Goal: Communication & Community: Answer question/provide support

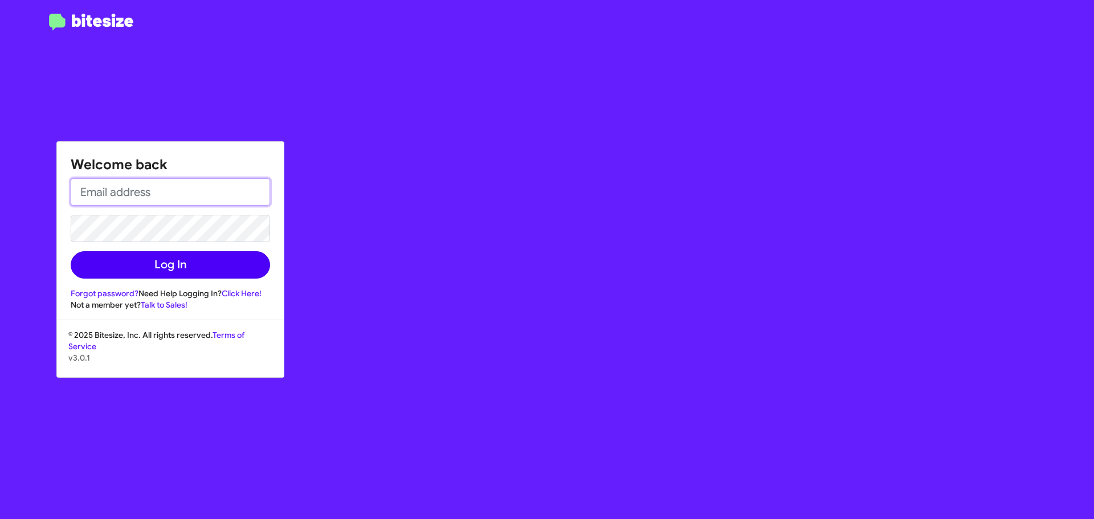
type input "[EMAIL_ADDRESS][DOMAIN_NAME]"
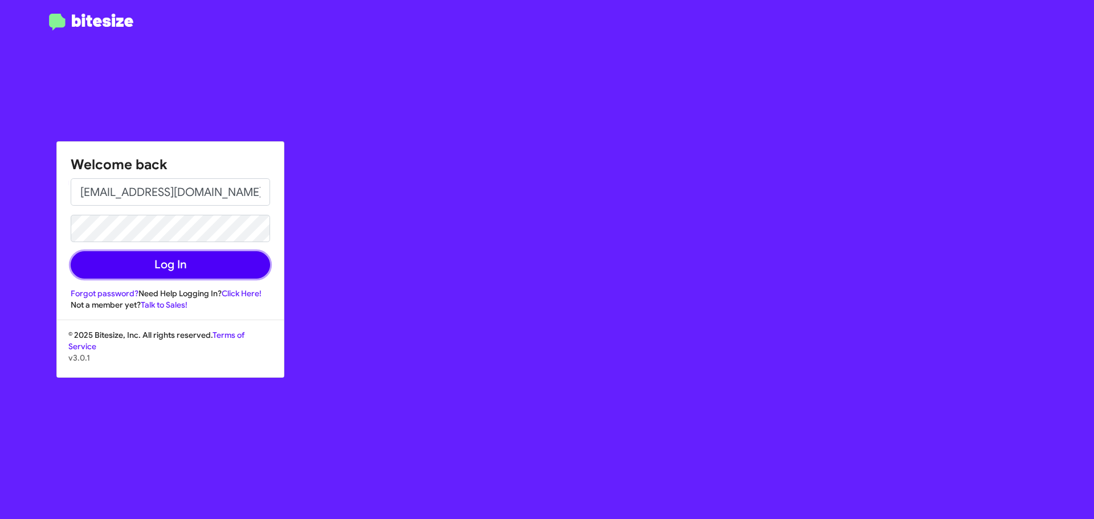
click at [236, 268] on button "Log In" at bounding box center [170, 264] width 199 height 27
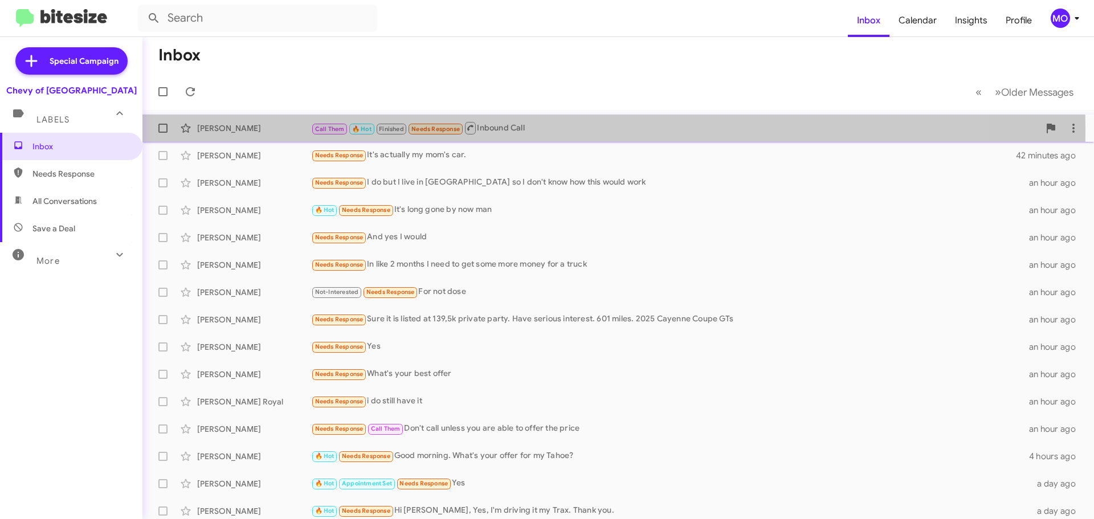
click at [242, 130] on div "[PERSON_NAME]" at bounding box center [254, 127] width 114 height 11
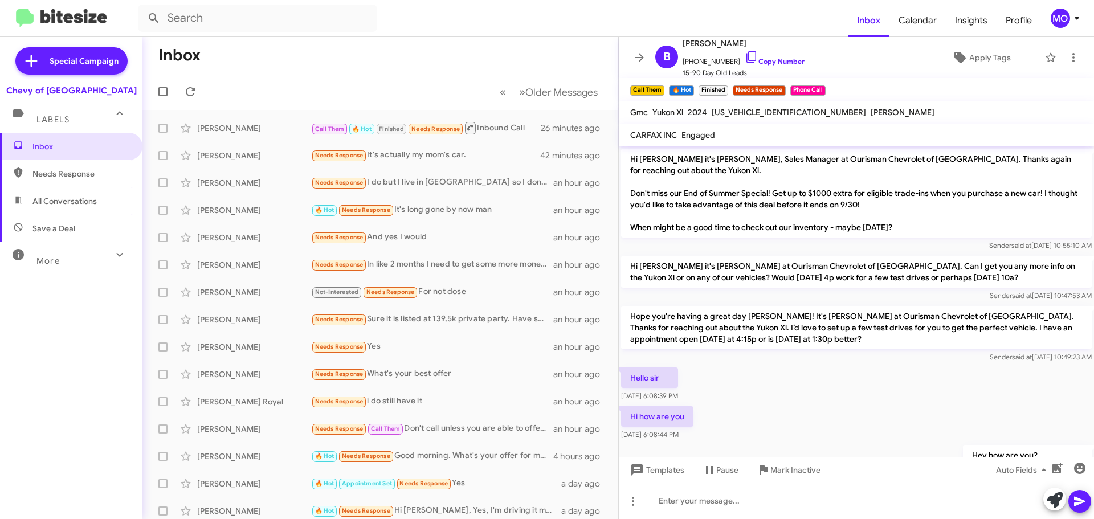
click at [647, 54] on span at bounding box center [639, 58] width 23 height 14
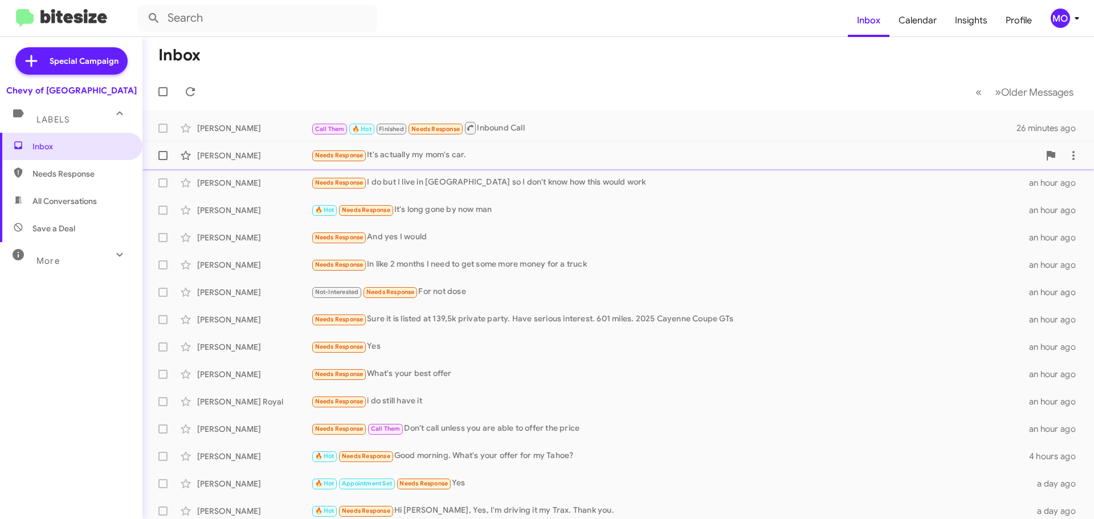
click at [436, 158] on div "Needs Response It's actually my mom's car." at bounding box center [675, 155] width 728 height 13
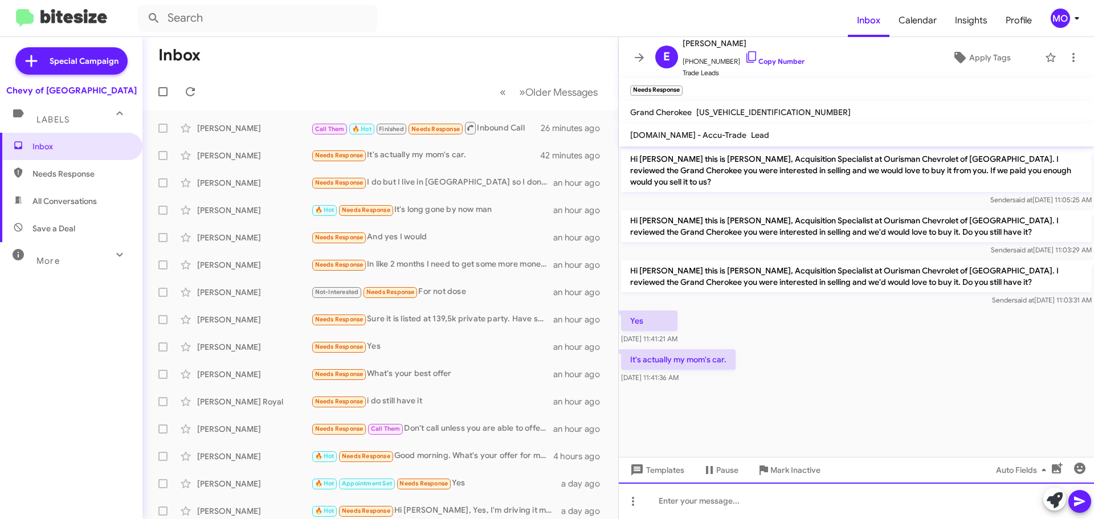
click at [765, 501] on div at bounding box center [856, 501] width 475 height 36
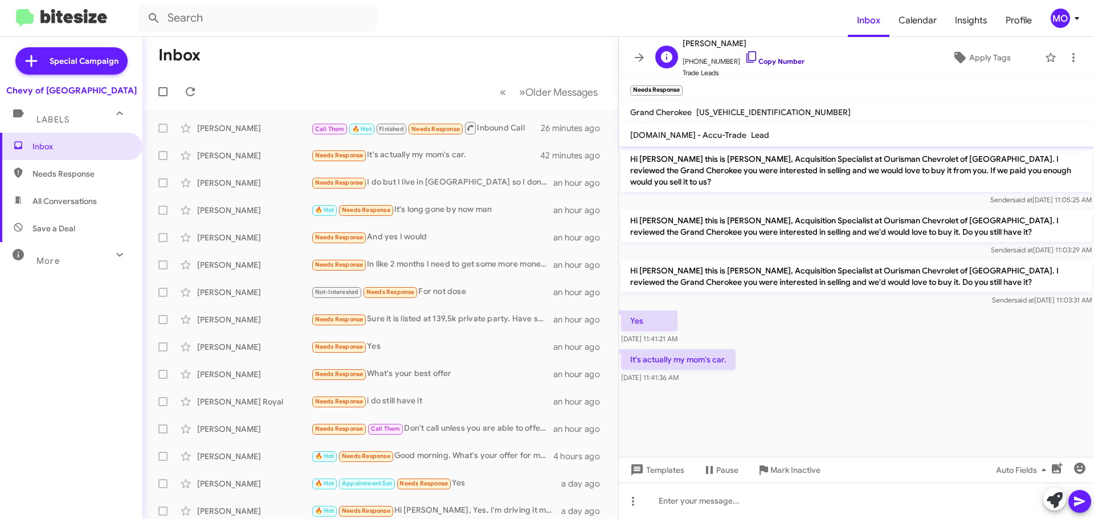
click at [745, 54] on icon at bounding box center [752, 57] width 14 height 14
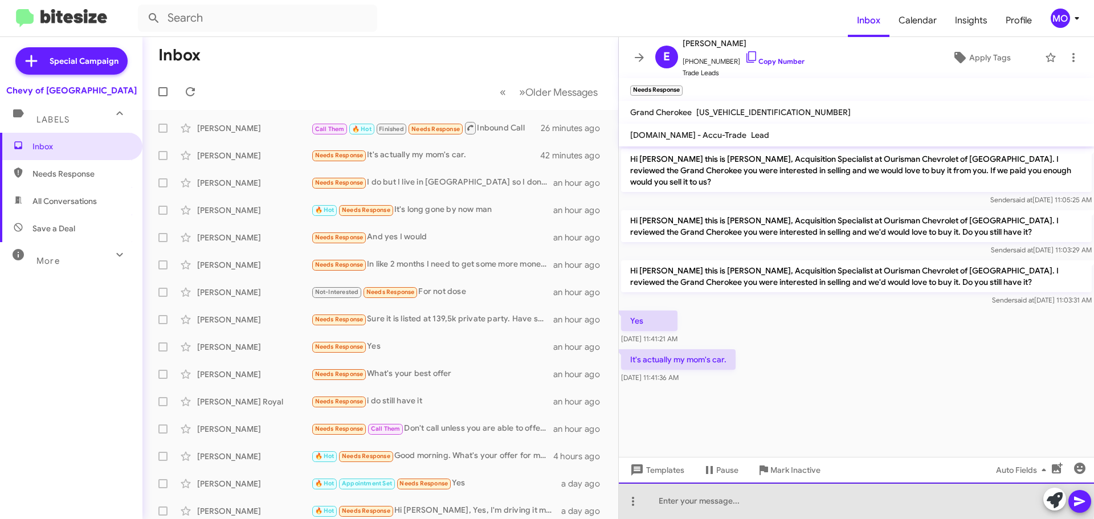
click at [839, 499] on div at bounding box center [856, 501] width 475 height 36
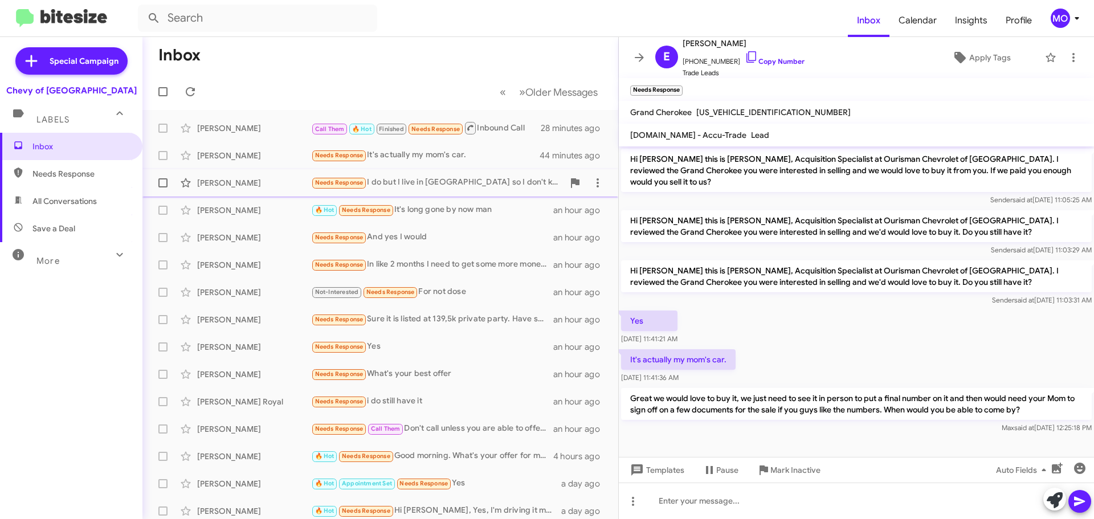
click at [429, 193] on div "[PERSON_NAME] Needs Response I do but I live in [GEOGRAPHIC_DATA] so I don't kn…" at bounding box center [380, 182] width 457 height 23
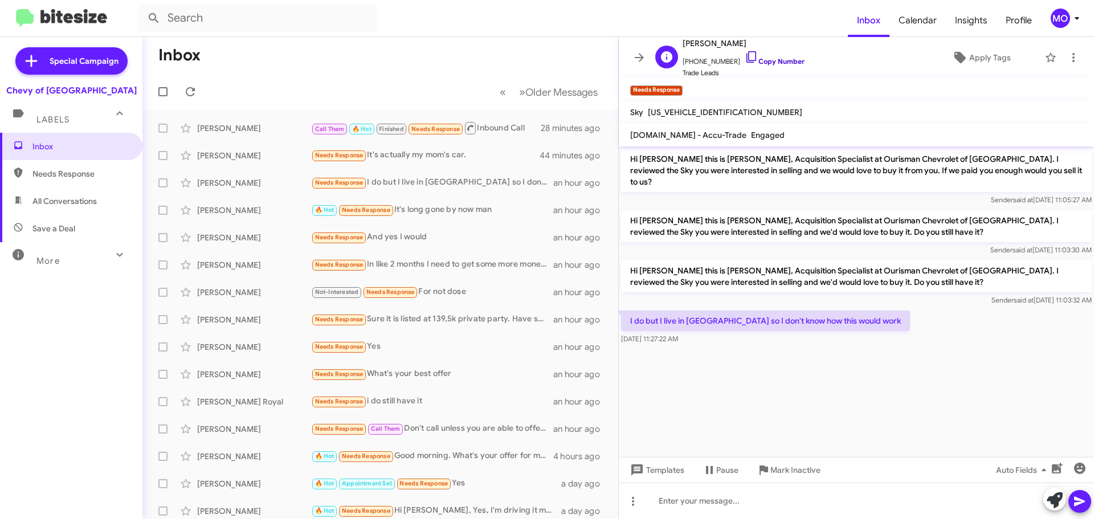
click at [745, 55] on icon at bounding box center [752, 57] width 14 height 14
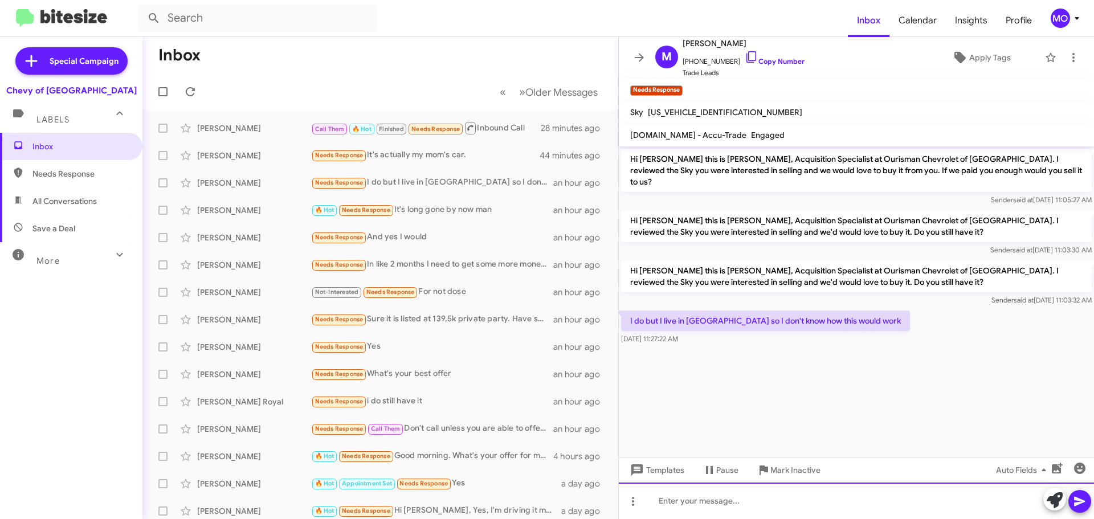
click at [780, 506] on div at bounding box center [856, 501] width 475 height 36
click at [759, 501] on div at bounding box center [856, 501] width 475 height 36
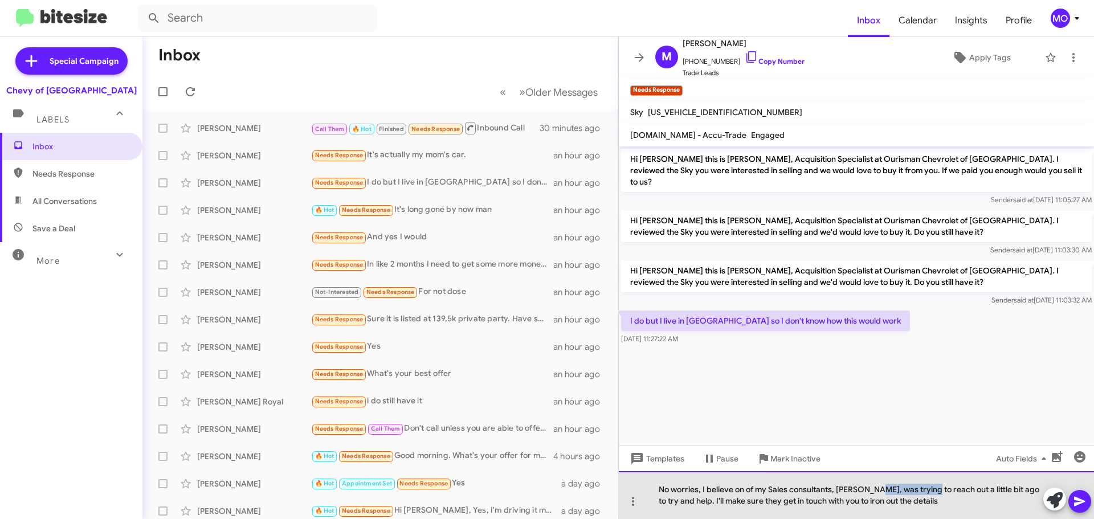
drag, startPoint x: 930, startPoint y: 490, endPoint x: 879, endPoint y: 493, distance: 51.4
click at [878, 493] on div "No worries, I believe on of my Sales consultants, [PERSON_NAME], was trying to …" at bounding box center [856, 495] width 475 height 48
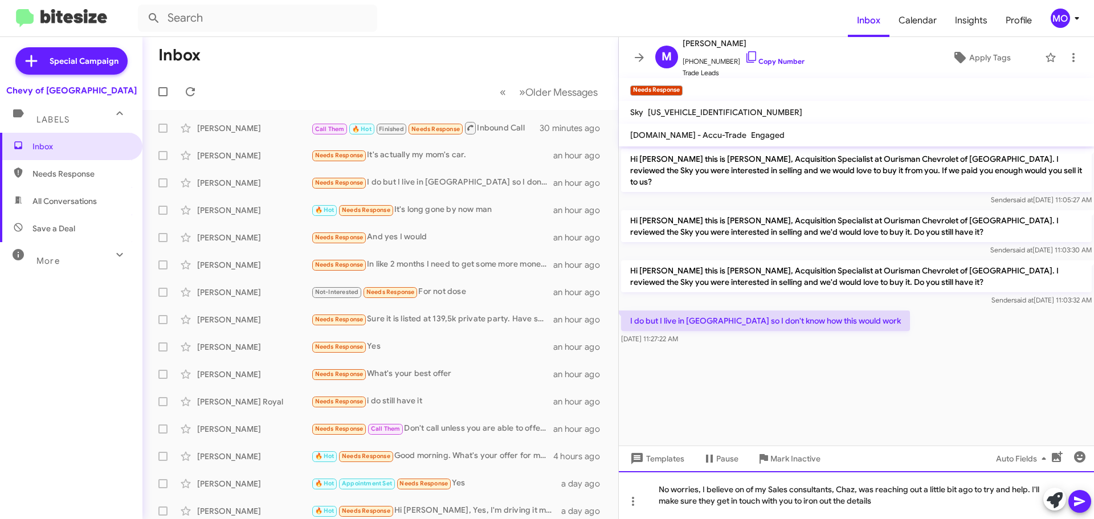
click at [897, 506] on div "No worries, I believe on of my Sales consultants, Chaz, was reaching out a litt…" at bounding box center [856, 495] width 475 height 48
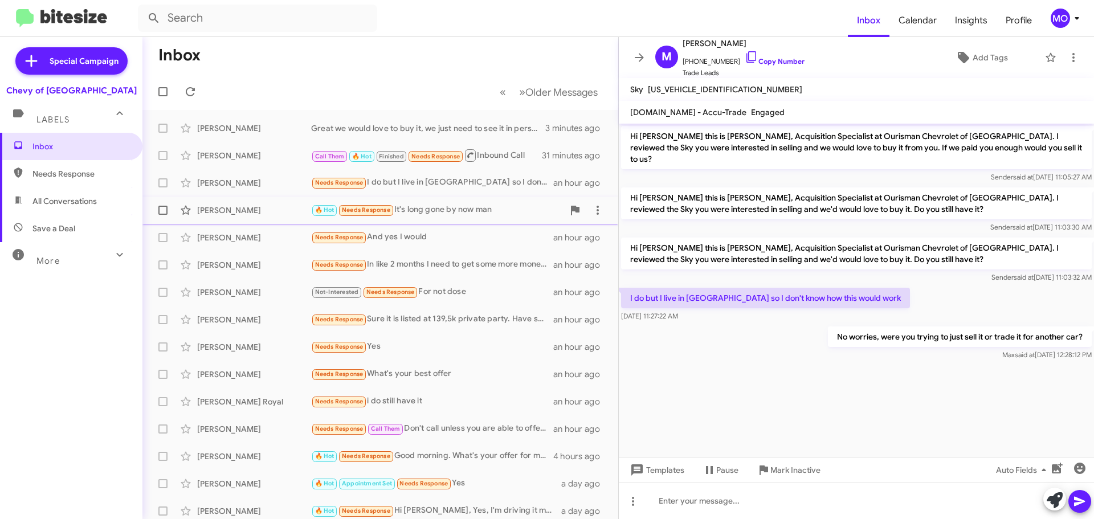
click at [500, 210] on div "🔥 Hot Needs Response It's long gone by now man" at bounding box center [437, 209] width 252 height 13
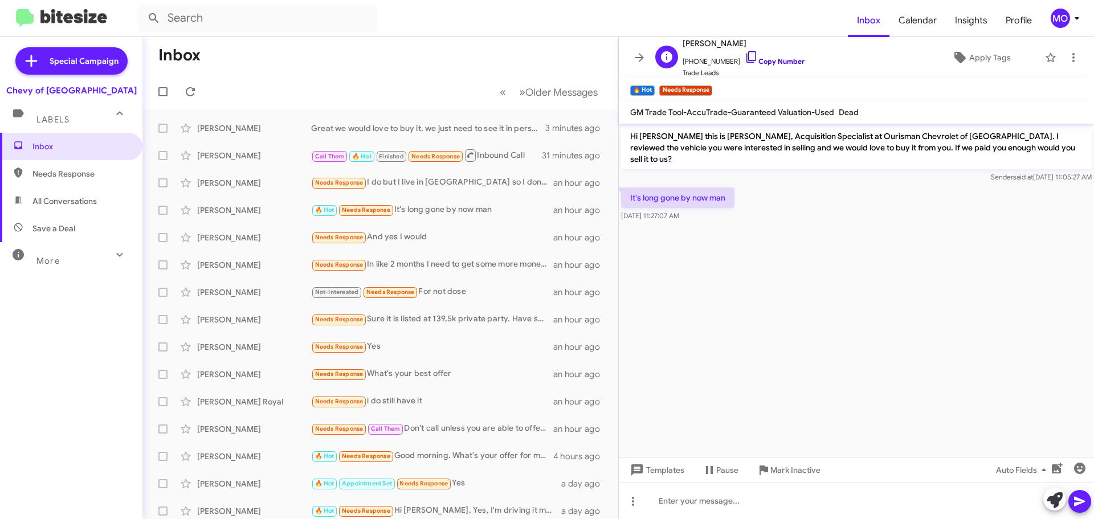
click at [745, 57] on icon at bounding box center [752, 57] width 14 height 14
click at [631, 501] on icon at bounding box center [633, 501] width 14 height 14
click at [707, 497] on div at bounding box center [547, 259] width 1094 height 519
click at [1070, 55] on icon at bounding box center [1073, 58] width 14 height 14
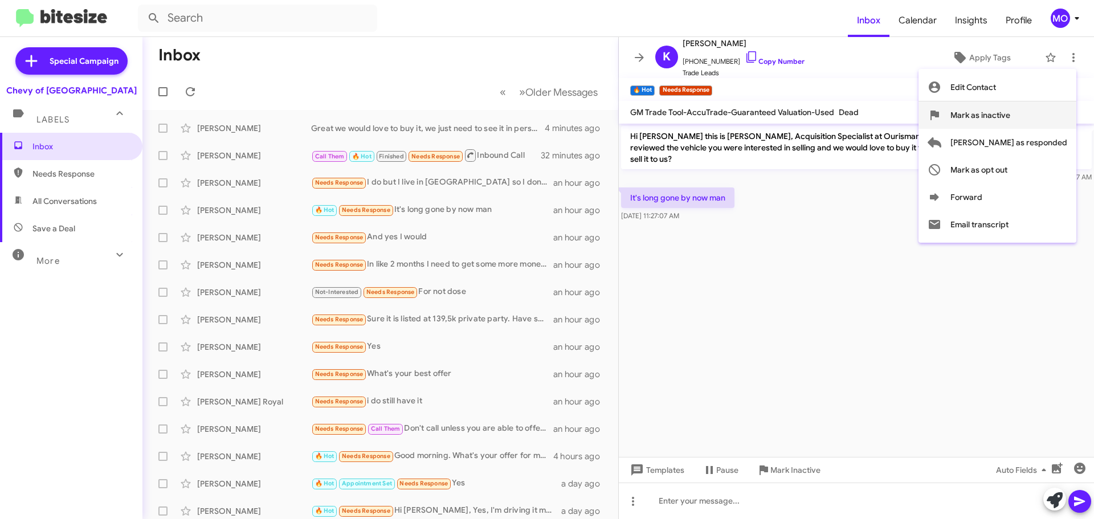
click at [1010, 114] on span "Mark as inactive" at bounding box center [980, 114] width 60 height 27
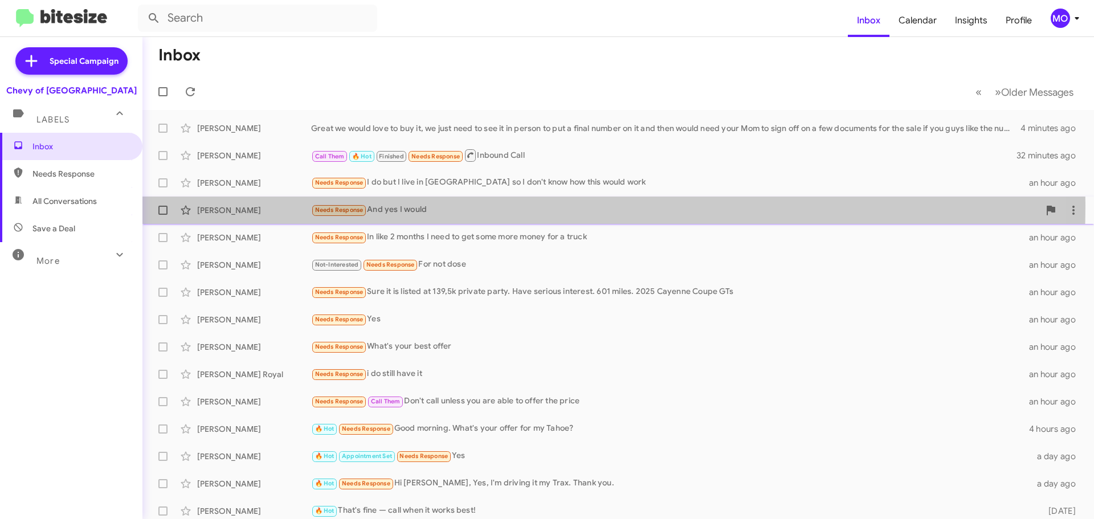
click at [424, 205] on div "Needs Response And yes I would" at bounding box center [675, 209] width 728 height 13
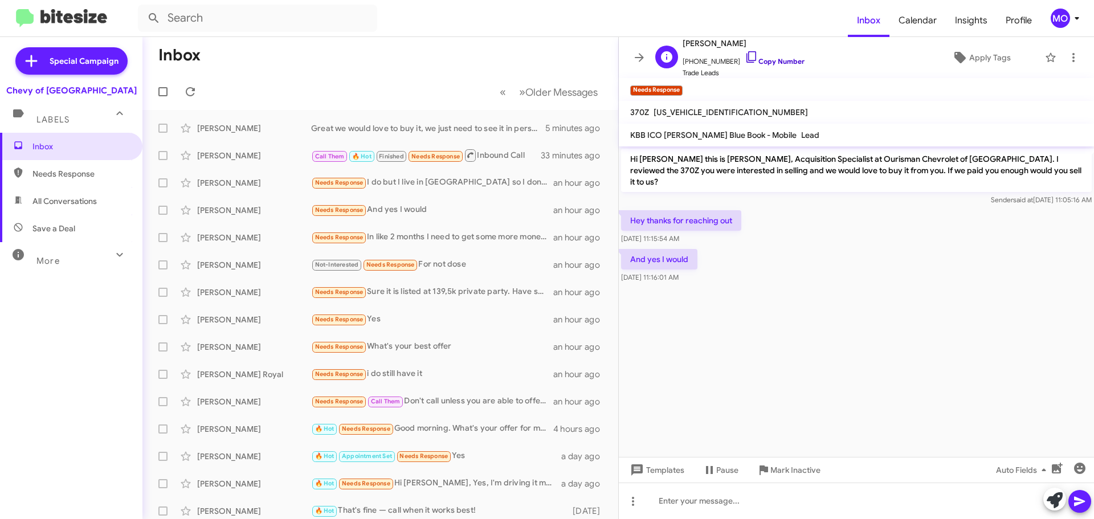
click at [745, 52] on icon at bounding box center [752, 57] width 14 height 14
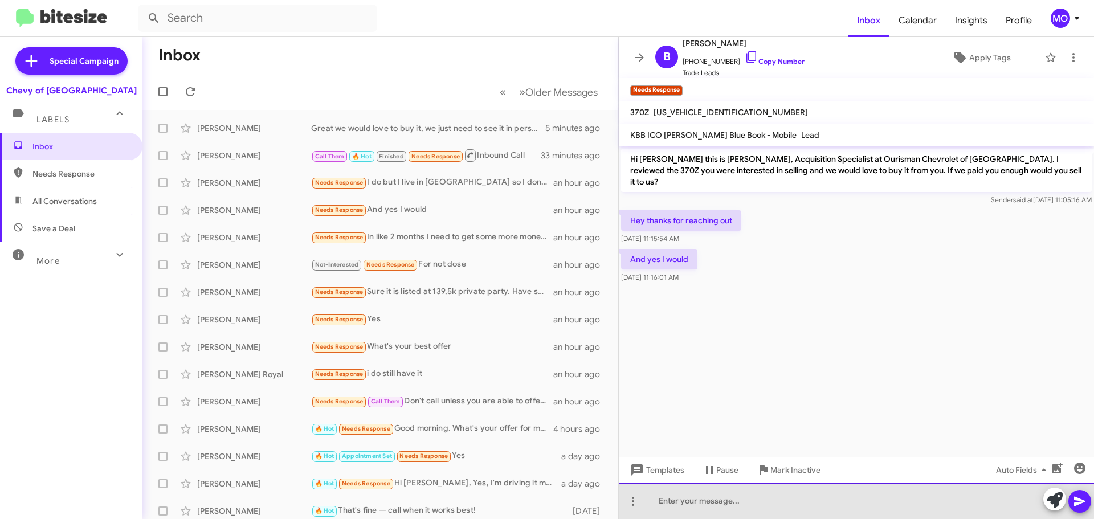
click at [802, 500] on div at bounding box center [856, 501] width 475 height 36
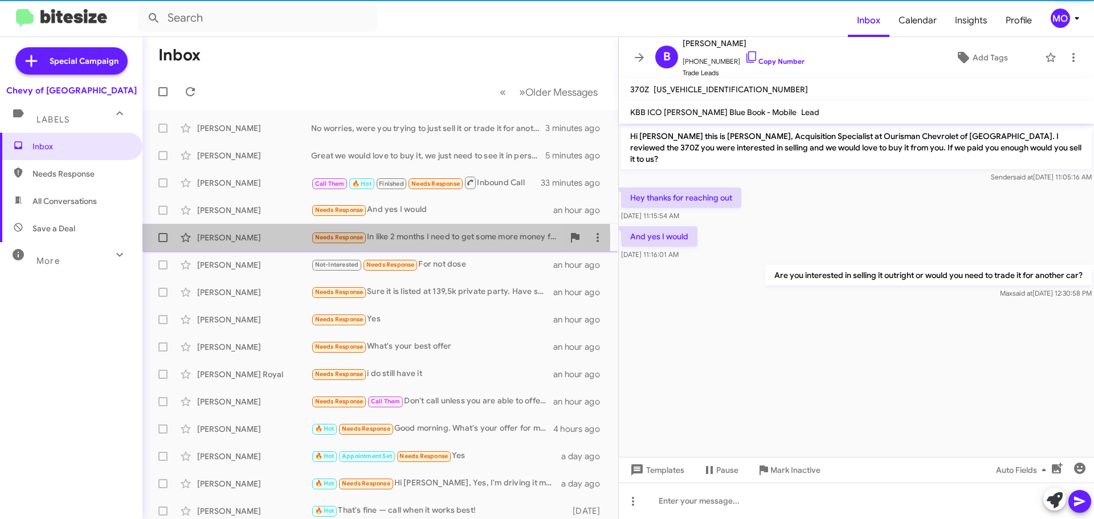
click at [296, 239] on div "[PERSON_NAME]" at bounding box center [254, 237] width 114 height 11
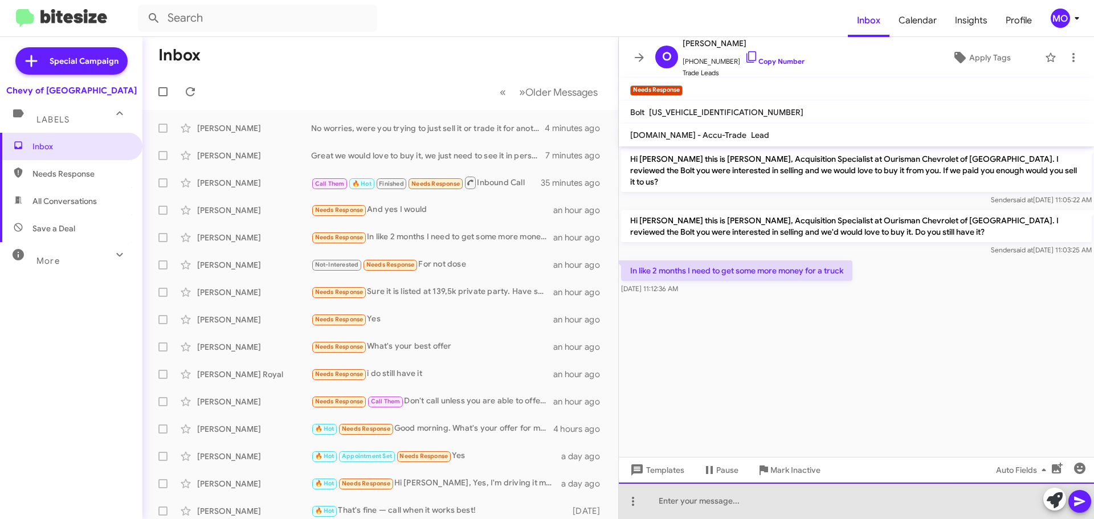
click at [733, 514] on div at bounding box center [856, 501] width 475 height 36
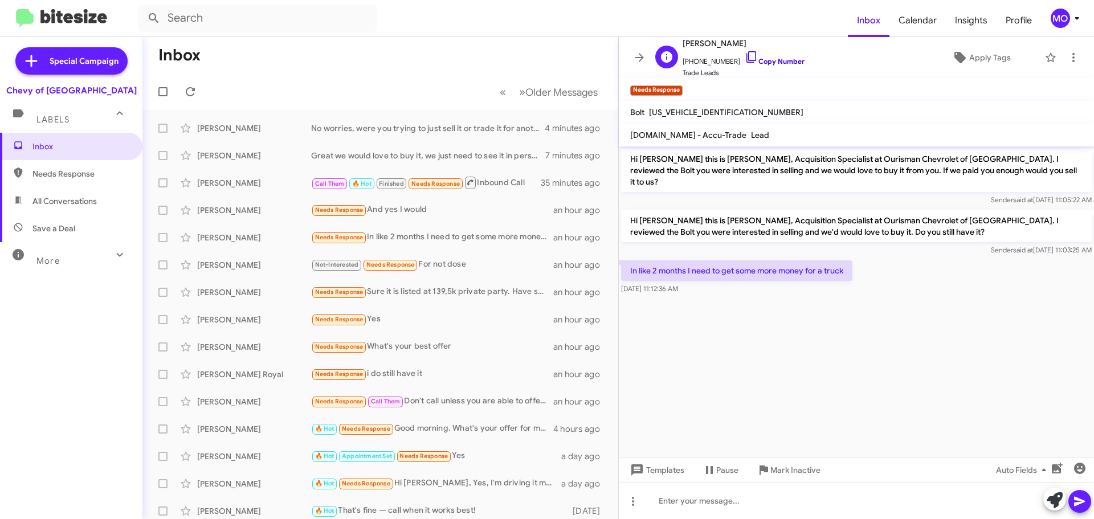
click at [745, 57] on icon at bounding box center [752, 57] width 14 height 14
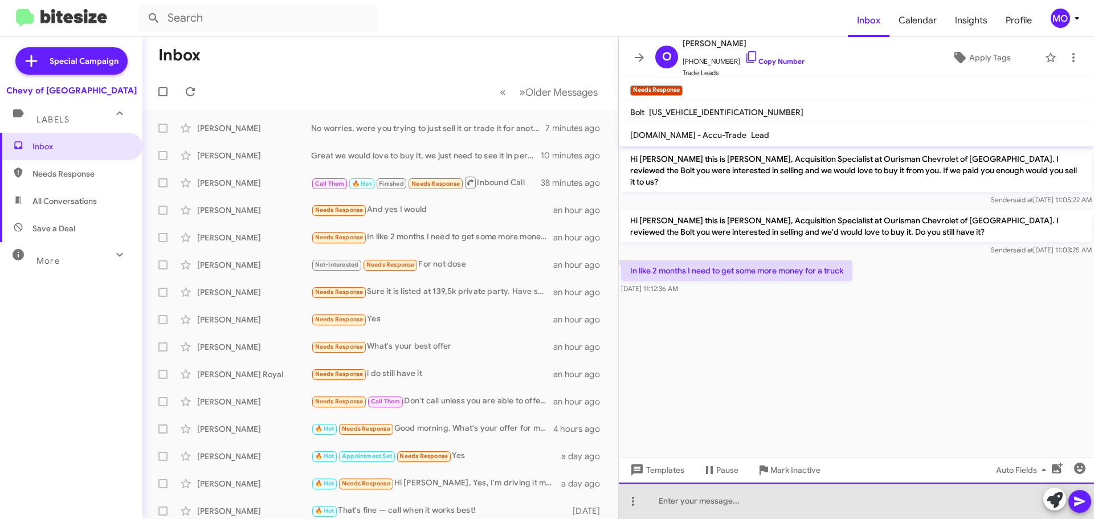
click at [870, 502] on div at bounding box center [856, 501] width 475 height 36
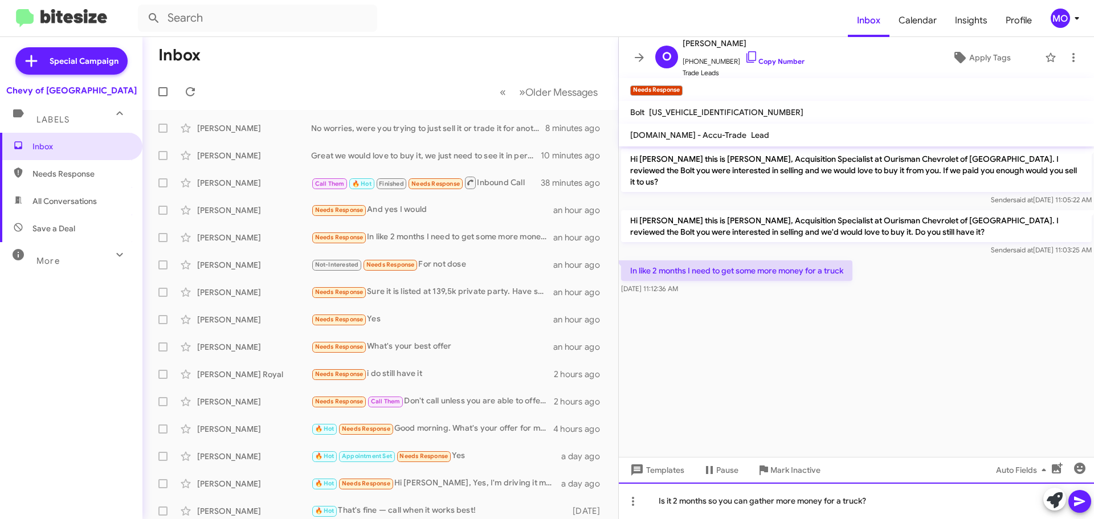
click at [914, 502] on div "Is it 2 months so you can gather more money for a truck?" at bounding box center [856, 501] width 475 height 36
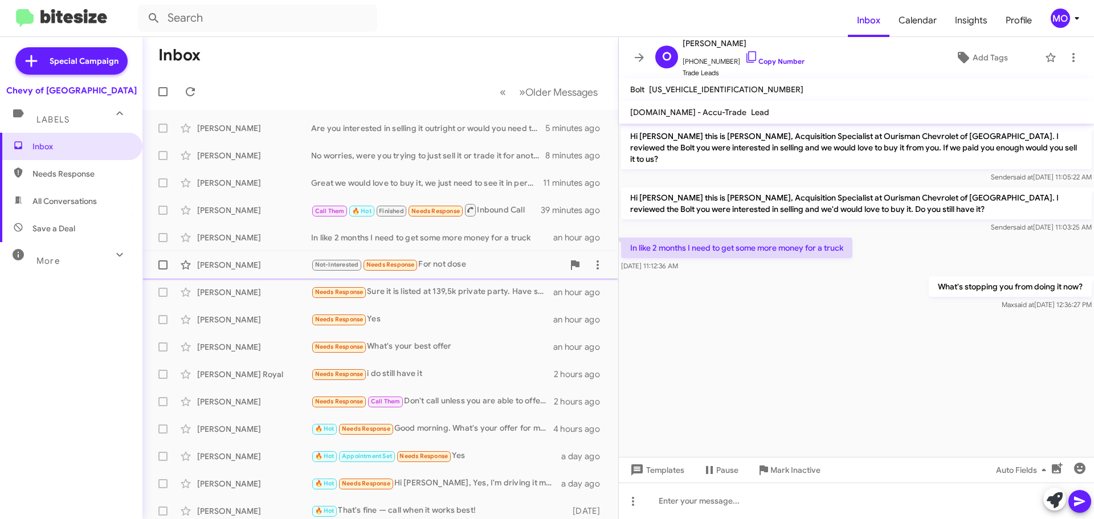
click at [261, 265] on div "[PERSON_NAME]" at bounding box center [254, 264] width 114 height 11
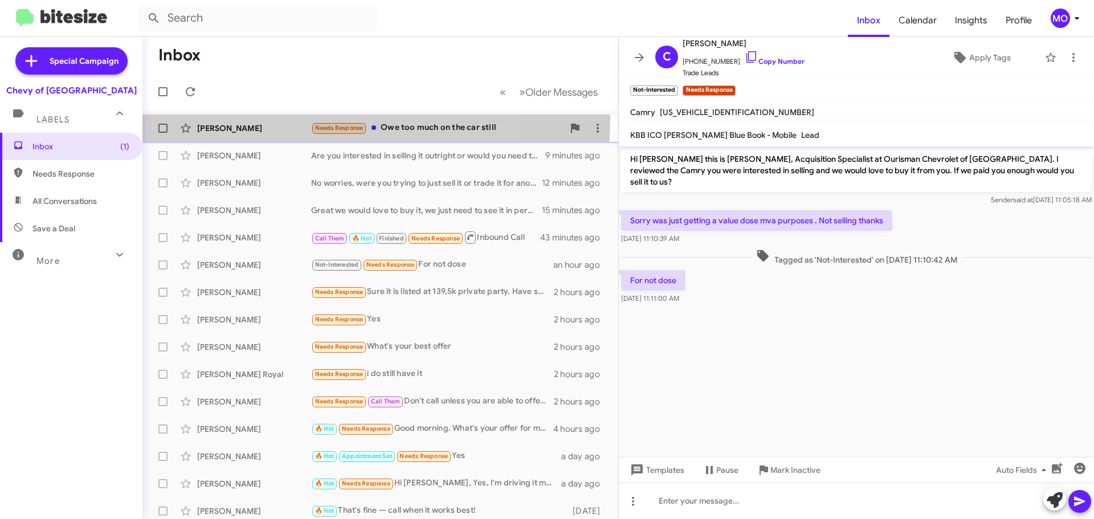
click at [275, 119] on div "[PERSON_NAME] Needs Response Owe too much on the car still 4 minutes ago" at bounding box center [380, 128] width 457 height 23
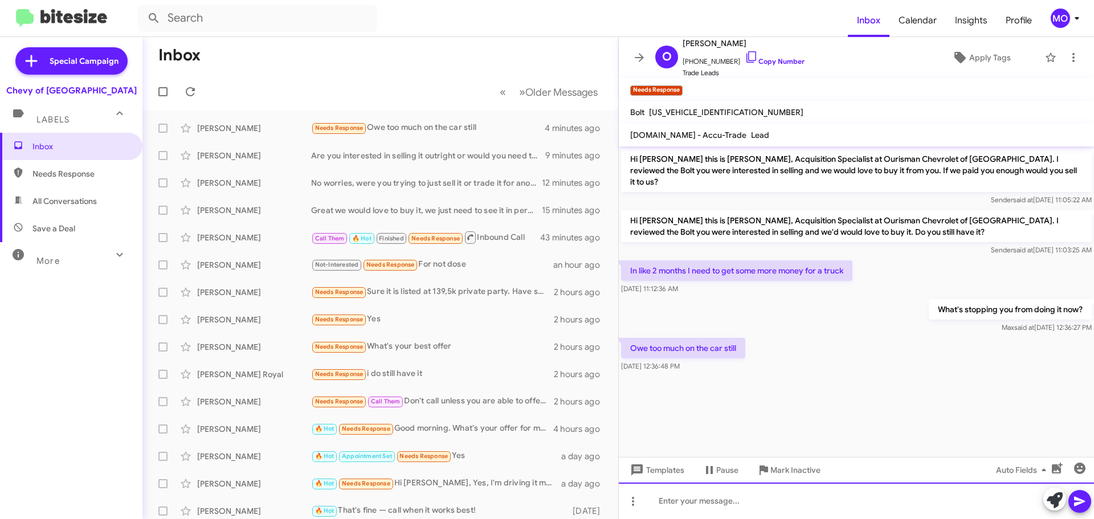
click at [805, 497] on div at bounding box center [856, 501] width 475 height 36
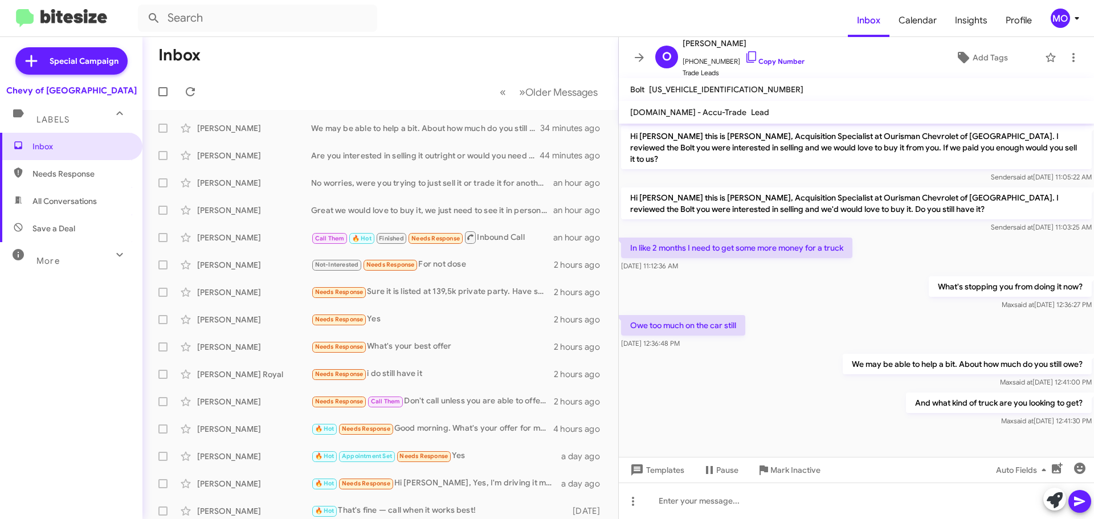
click at [265, 56] on mat-toolbar-row "Inbox" at bounding box center [380, 55] width 476 height 36
